Goal: Transaction & Acquisition: Purchase product/service

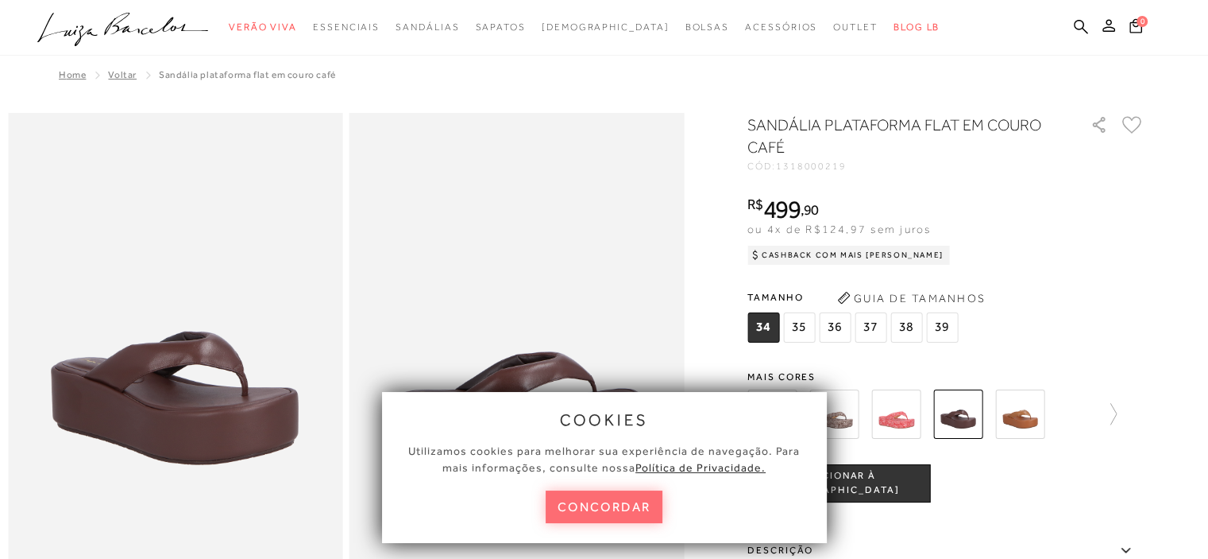
click at [626, 507] on button "concordar" at bounding box center [605, 506] width 118 height 33
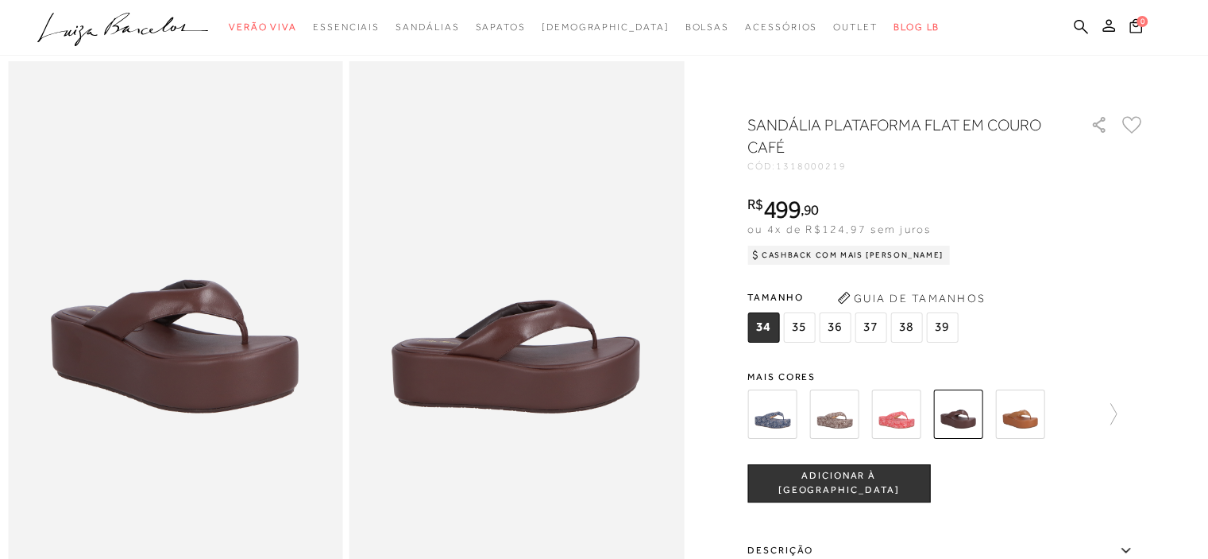
scroll to position [79, 0]
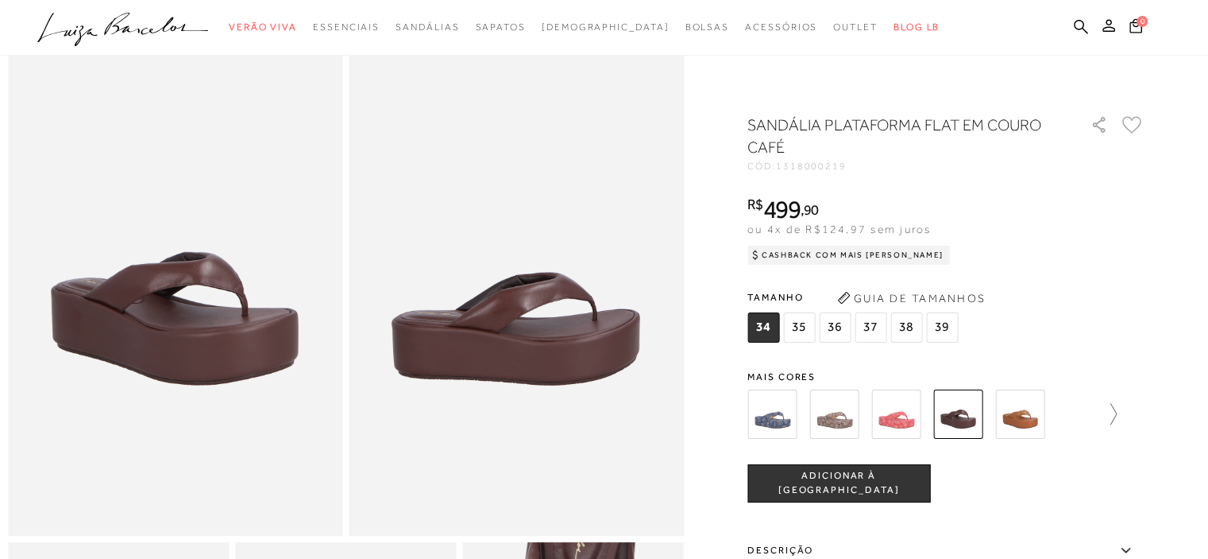
click at [1116, 418] on icon at bounding box center [1106, 414] width 22 height 22
click at [1145, 413] on icon at bounding box center [1134, 414] width 22 height 22
click at [876, 412] on img at bounding box center [861, 413] width 49 height 49
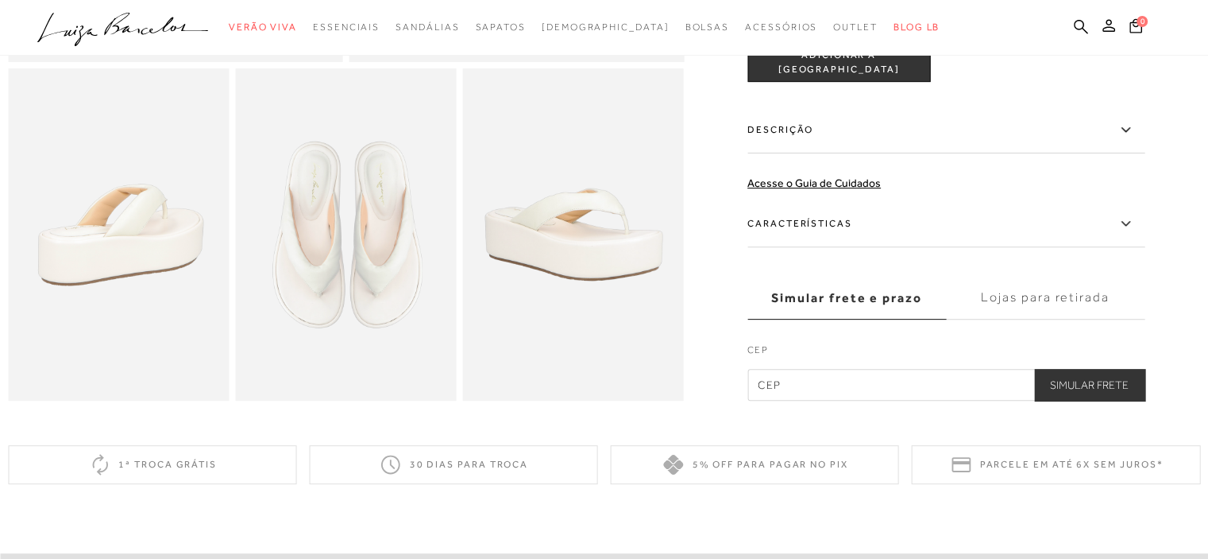
scroll to position [556, 0]
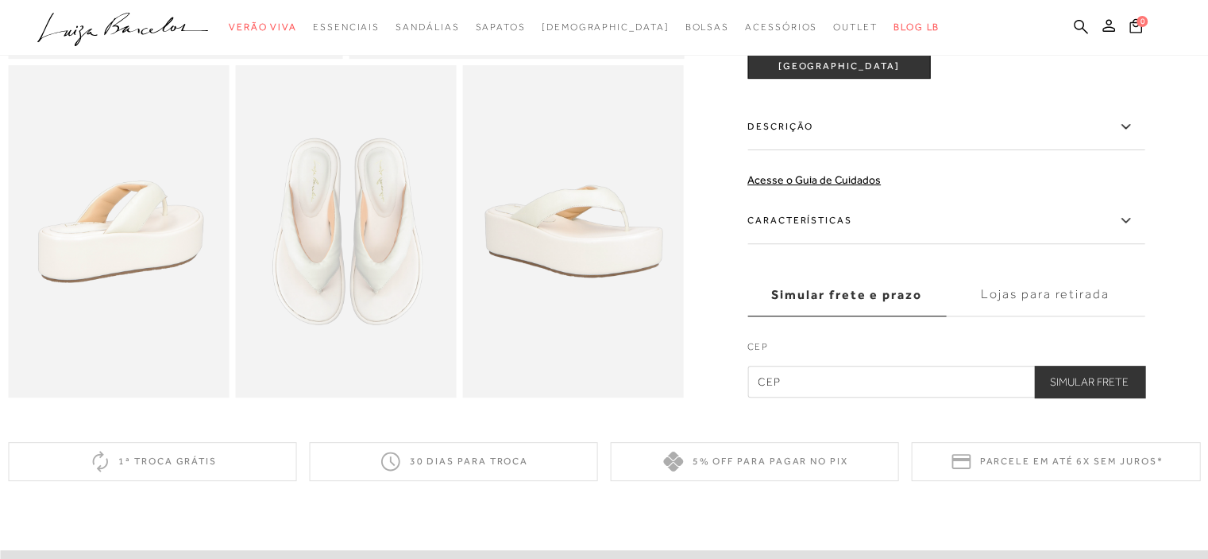
click at [1122, 230] on icon at bounding box center [1125, 221] width 19 height 20
click at [0, 0] on input "Características" at bounding box center [0, 0] width 0 height 0
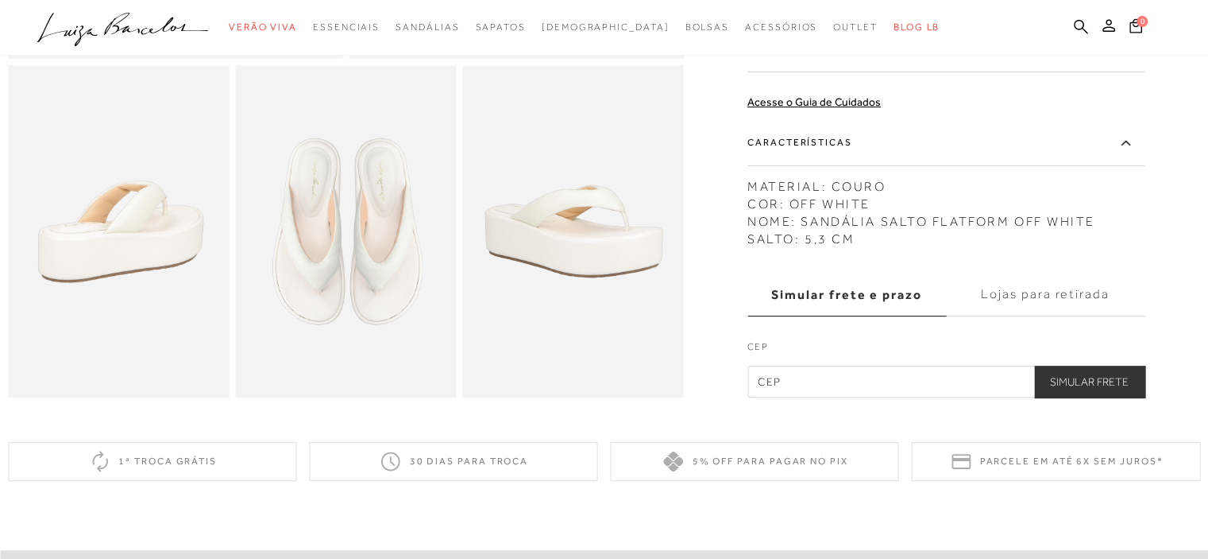
click at [1130, 145] on icon at bounding box center [1125, 142] width 9 height 5
click at [0, 0] on input "Características" at bounding box center [0, 0] width 0 height 0
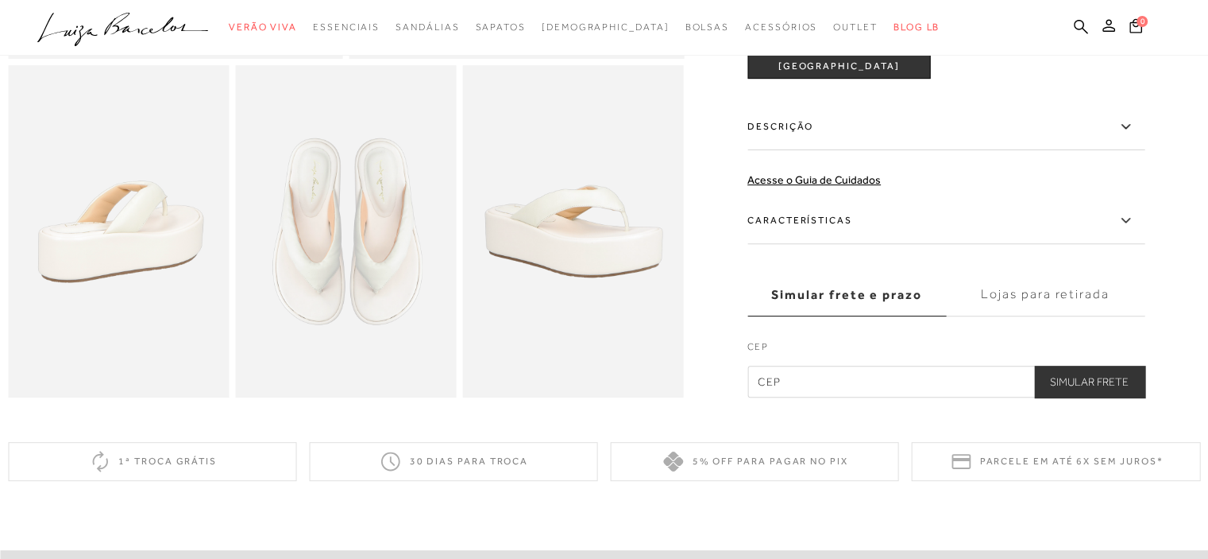
click at [1123, 230] on icon at bounding box center [1125, 221] width 19 height 20
click at [0, 0] on input "Características" at bounding box center [0, 0] width 0 height 0
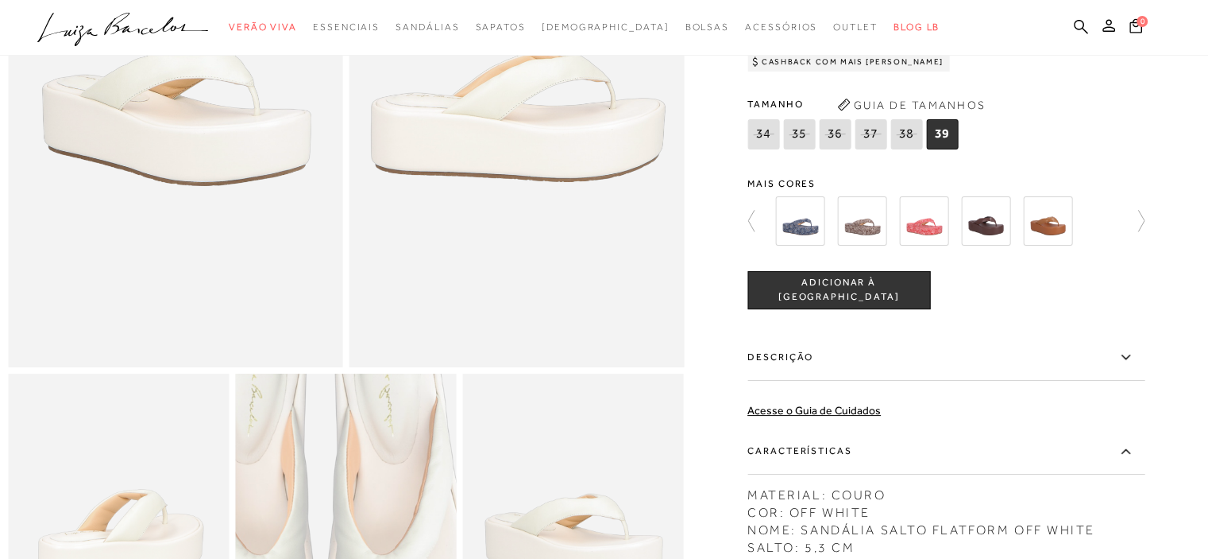
scroll to position [159, 0]
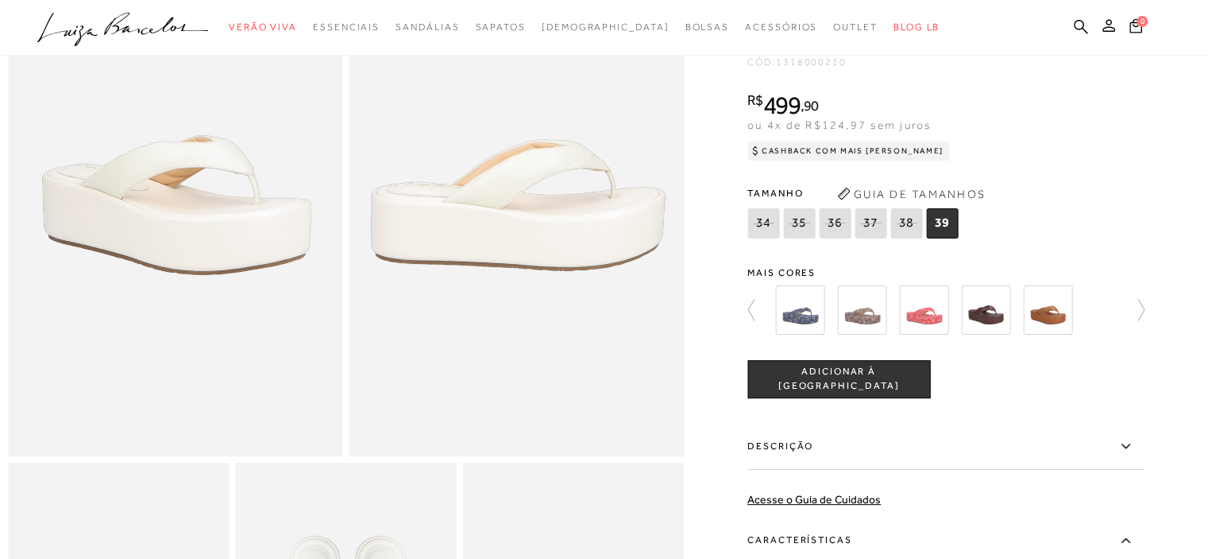
click at [1064, 327] on img at bounding box center [1047, 309] width 49 height 49
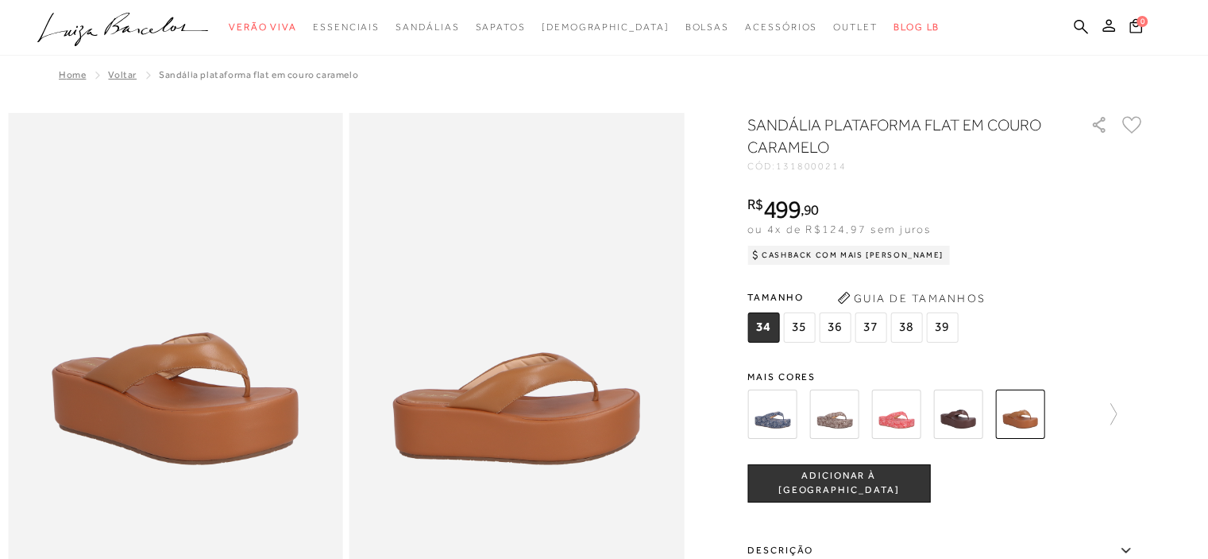
scroll to position [79, 0]
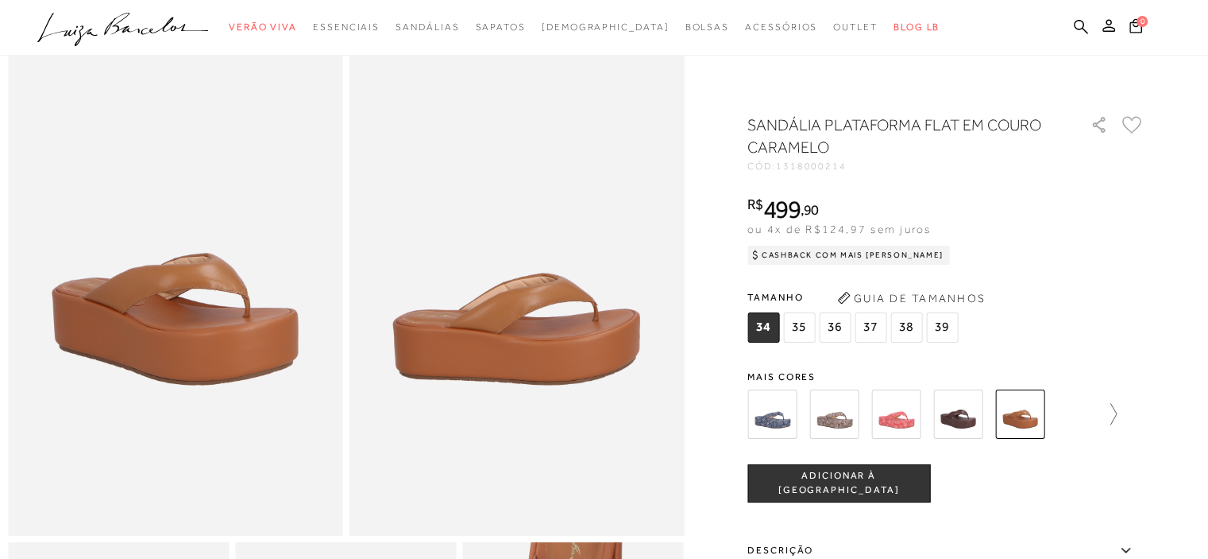
click at [1117, 415] on icon at bounding box center [1106, 414] width 22 height 22
click at [1054, 419] on img at bounding box center [1047, 413] width 49 height 49
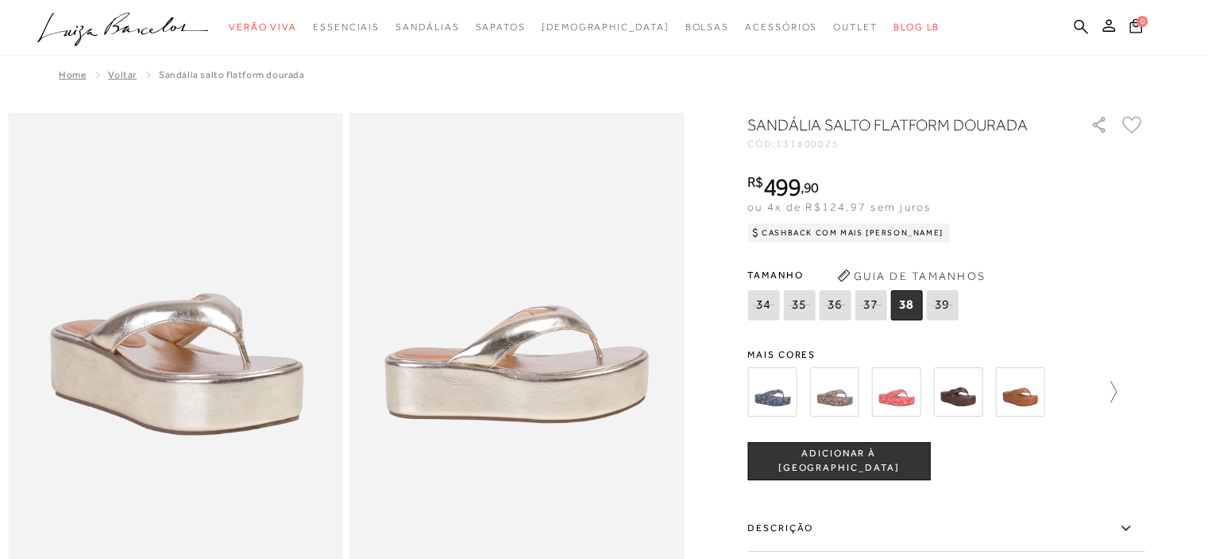
click at [1117, 389] on icon at bounding box center [1106, 392] width 22 height 22
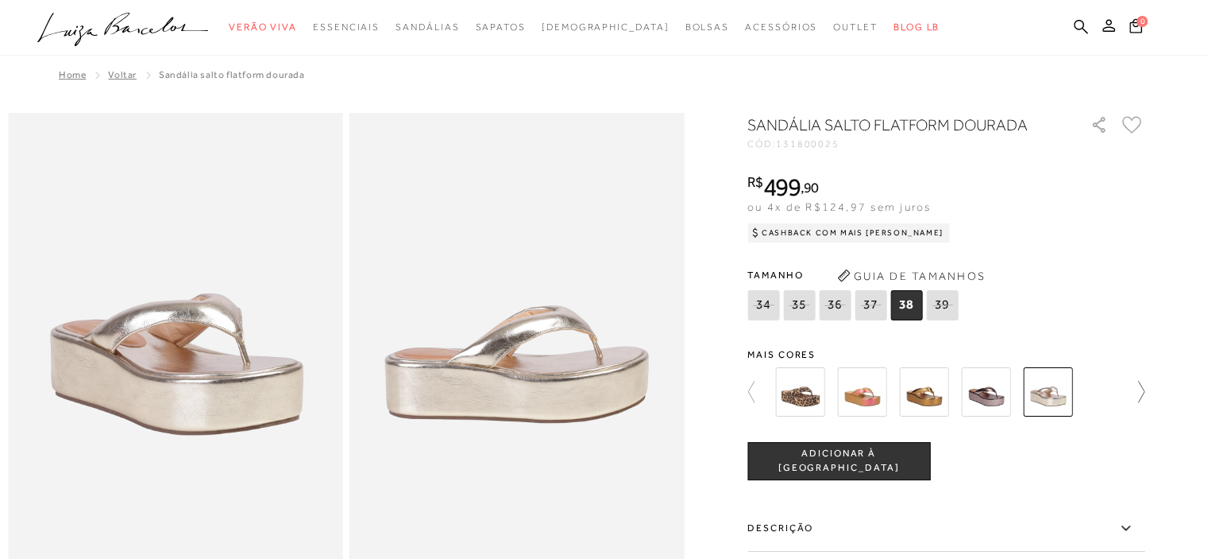
click at [1145, 385] on icon at bounding box center [1134, 392] width 22 height 22
drag, startPoint x: 875, startPoint y: 396, endPoint x: 982, endPoint y: 394, distance: 107.3
click at [876, 396] on img at bounding box center [861, 391] width 49 height 49
